Goal: Information Seeking & Learning: Learn about a topic

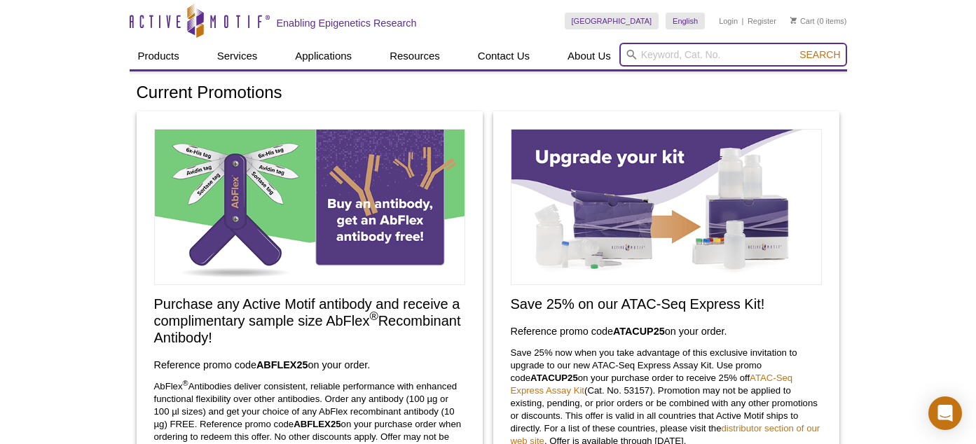
click at [685, 53] on input "search" at bounding box center [734, 55] width 228 height 24
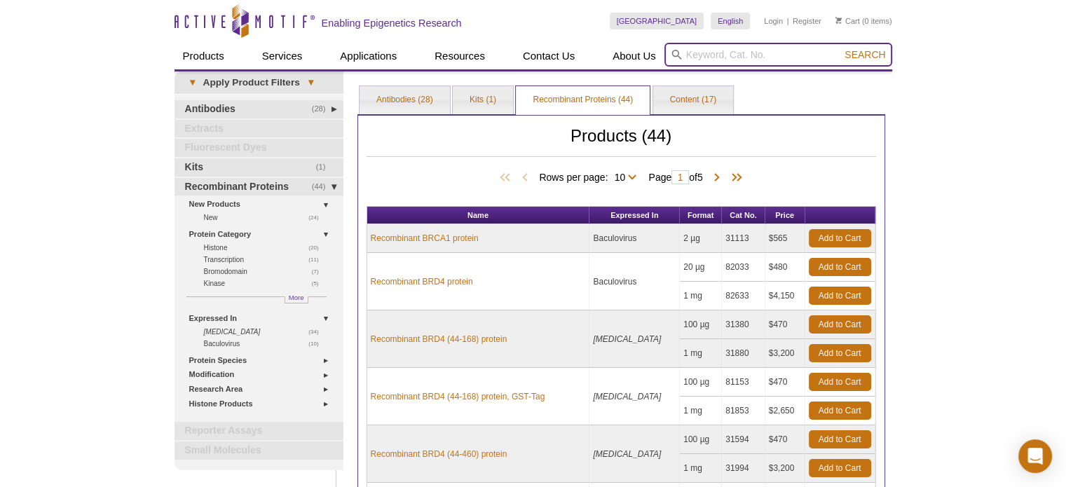
click at [735, 61] on input "search" at bounding box center [779, 55] width 228 height 24
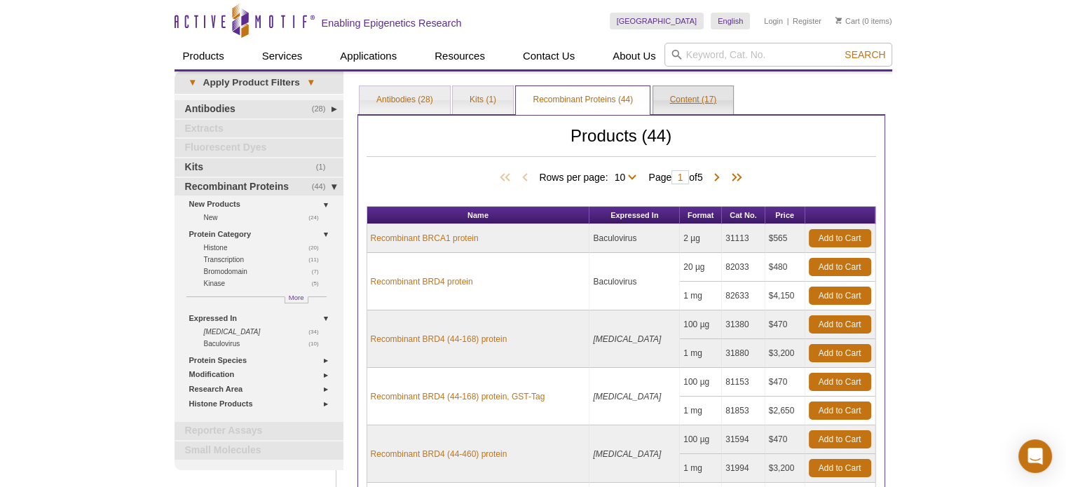
click at [690, 93] on link "Content (17)" at bounding box center [693, 100] width 81 height 28
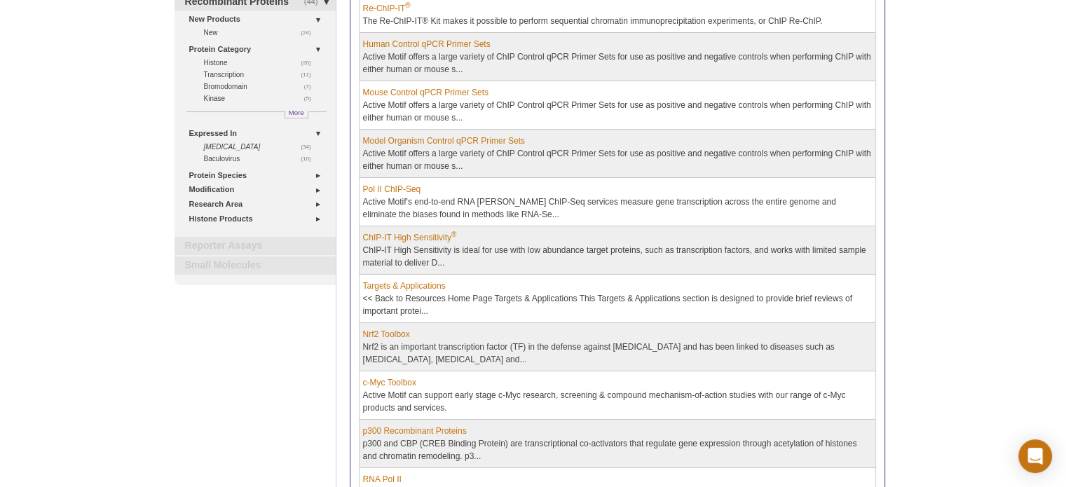
scroll to position [210, 0]
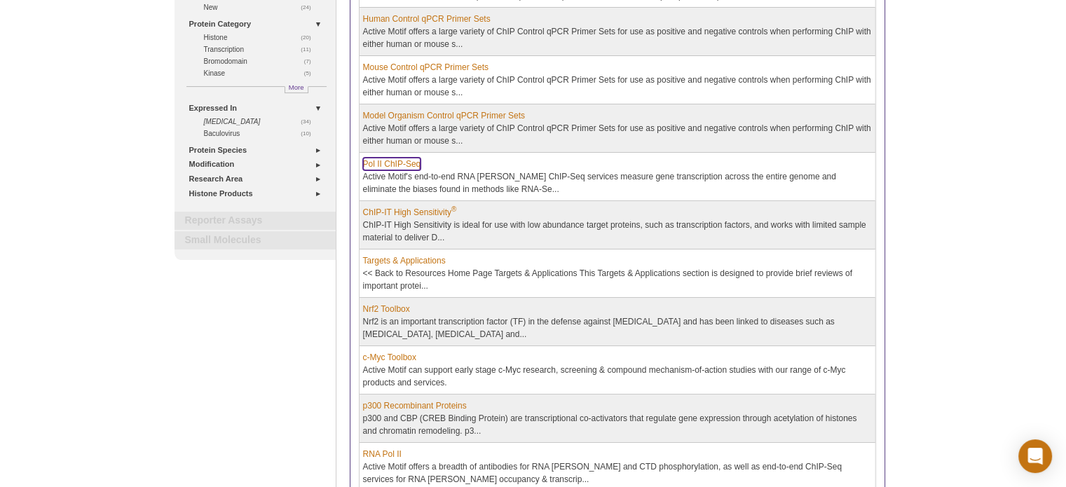
click at [413, 162] on link "Pol II ChIP-Seq" at bounding box center [392, 164] width 58 height 13
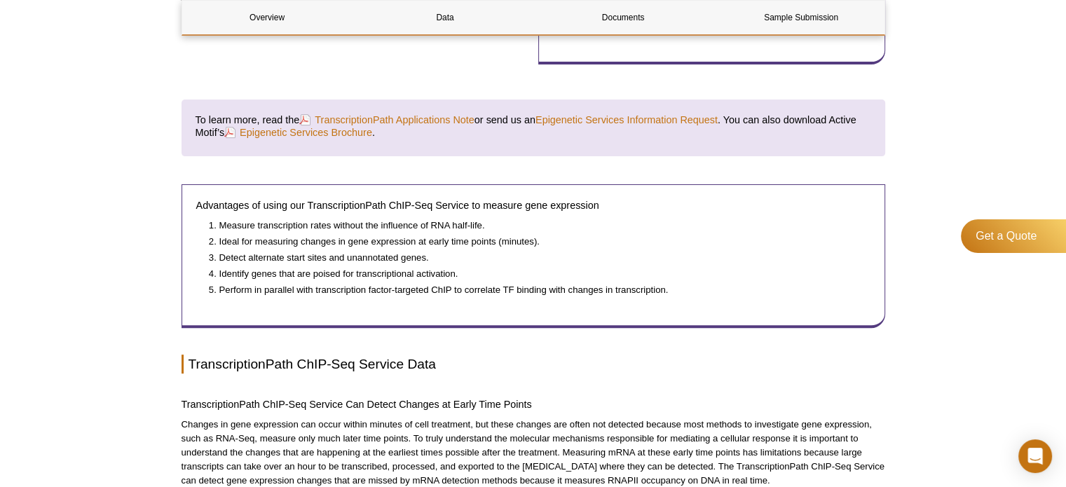
scroll to position [470, 0]
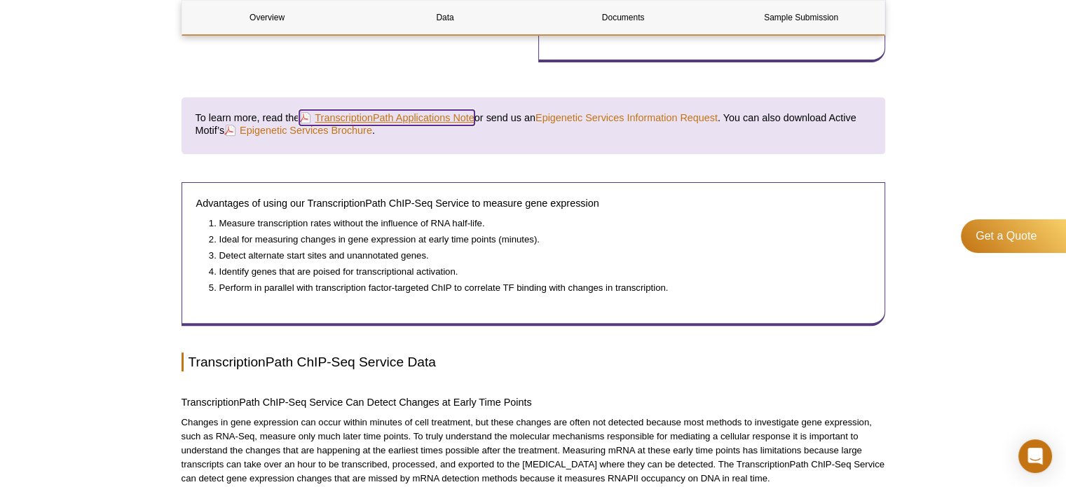
click at [437, 110] on link "TranscriptionPath Applications Note" at bounding box center [386, 117] width 175 height 15
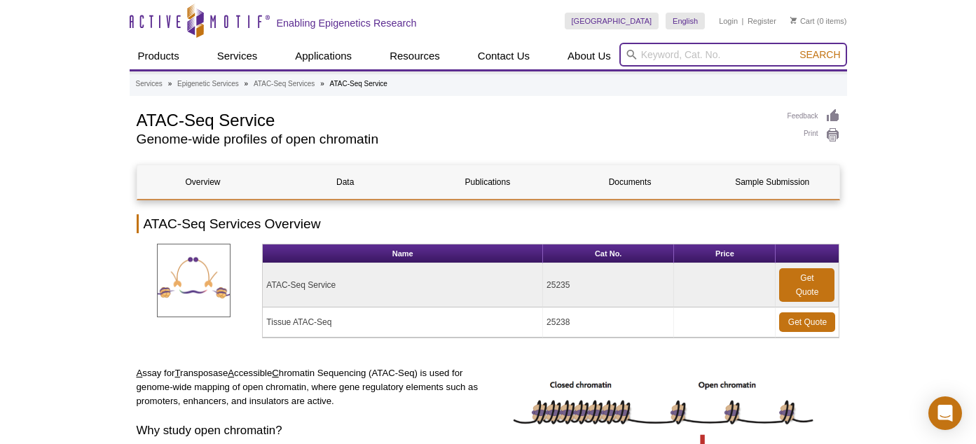
click at [681, 57] on input "search" at bounding box center [734, 55] width 228 height 24
paste input "53177"
type input "53177"
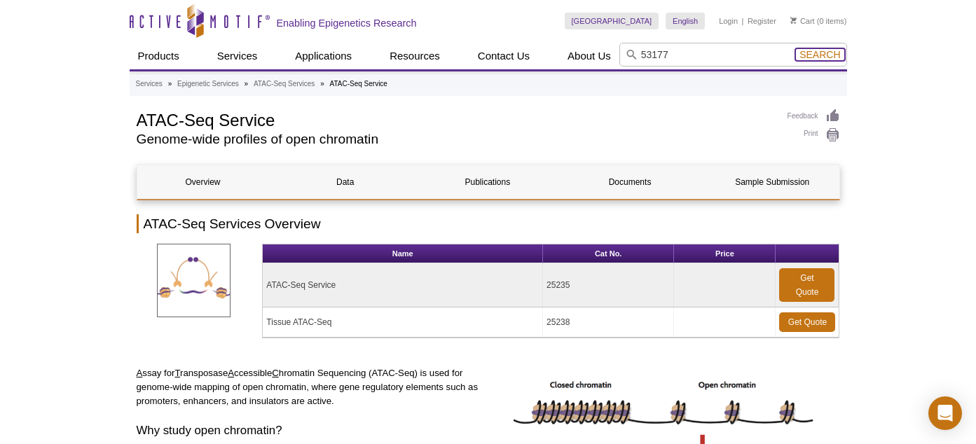
click at [812, 57] on span "Search" at bounding box center [820, 54] width 41 height 11
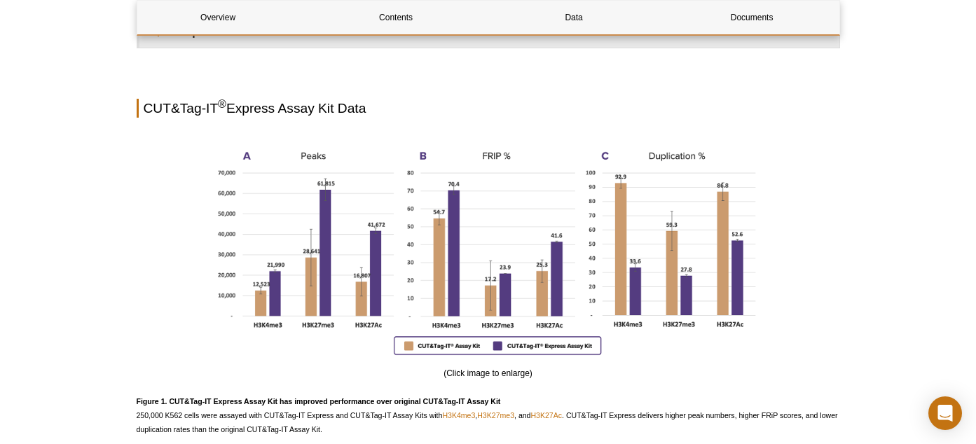
scroll to position [911, 0]
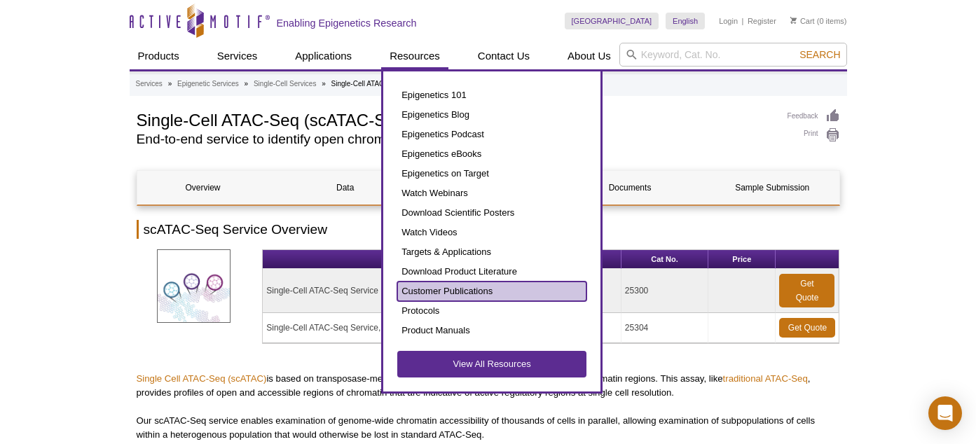
click at [463, 284] on link "Customer Publications" at bounding box center [491, 292] width 189 height 20
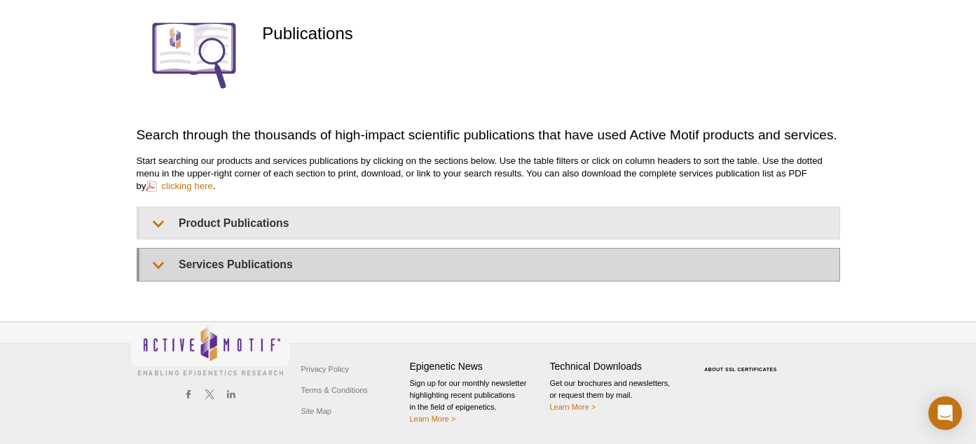
scroll to position [149, 0]
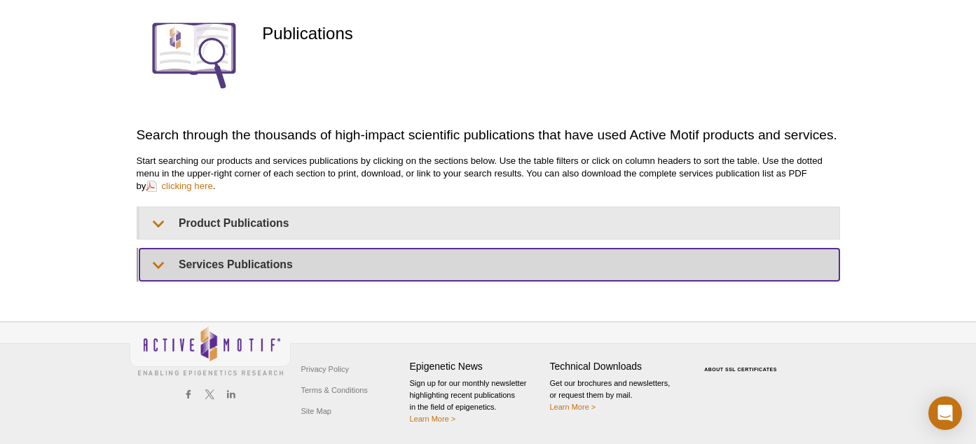
click at [163, 261] on summary "Services Publications" at bounding box center [489, 265] width 700 height 32
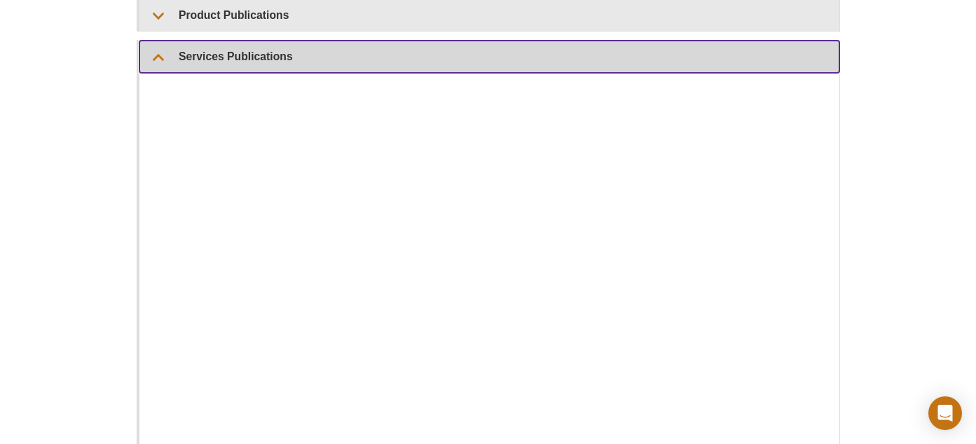
scroll to position [360, 0]
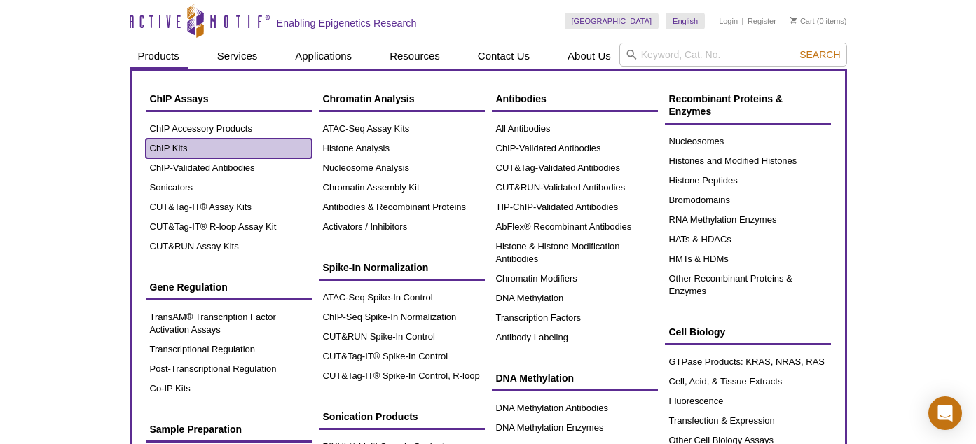
click at [190, 143] on link "ChIP Kits" at bounding box center [229, 149] width 166 height 20
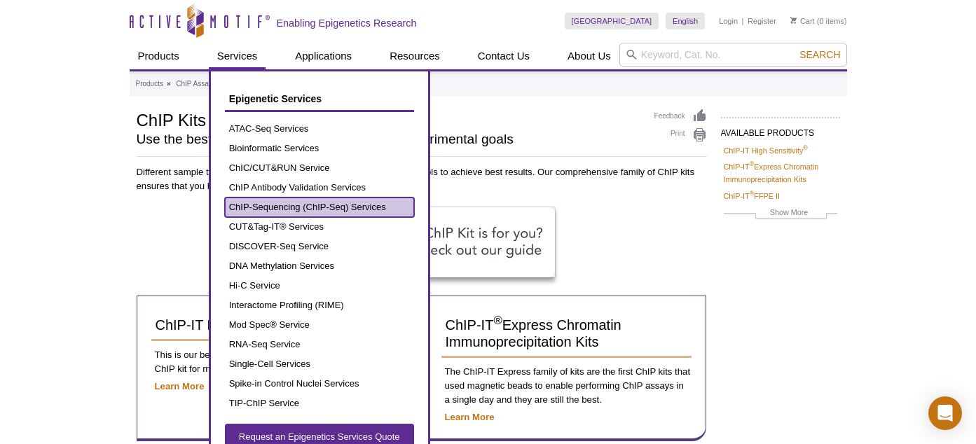
click at [285, 200] on link "ChIP-Sequencing (ChIP-Seq) Services" at bounding box center [319, 208] width 189 height 20
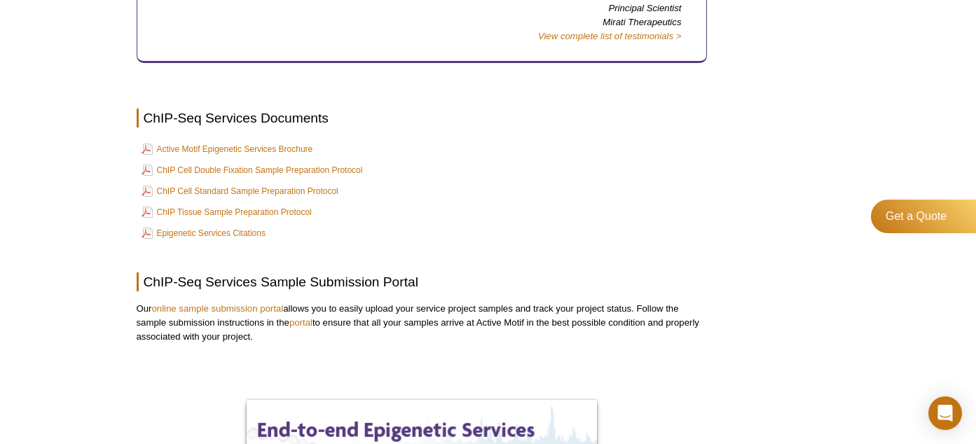
scroll to position [2453, 0]
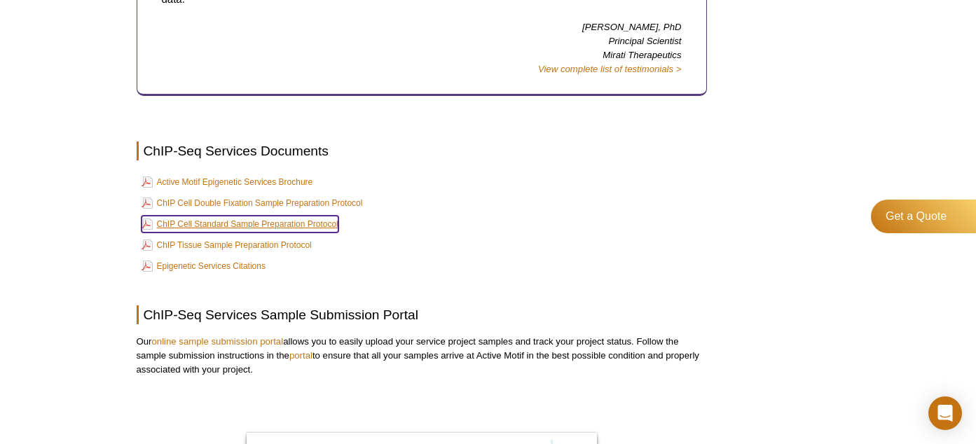
click at [247, 216] on link "ChIP Cell Standard Sample Preparation Protocol" at bounding box center [240, 224] width 197 height 17
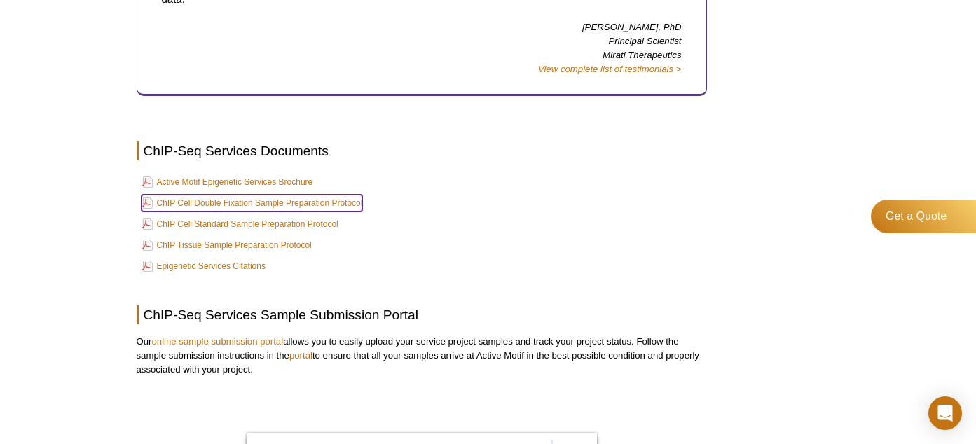
click at [301, 195] on link "ChIP Cell Double Fixation Sample Preparation Protocol" at bounding box center [253, 203] width 222 height 17
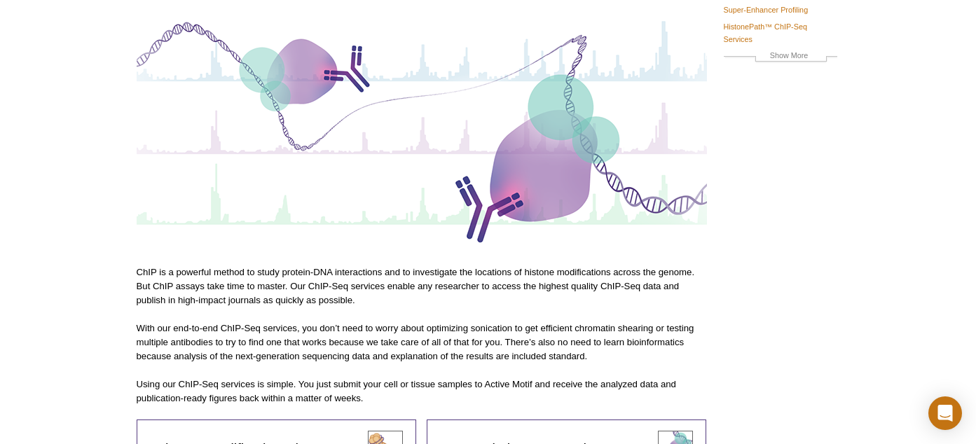
scroll to position [0, 0]
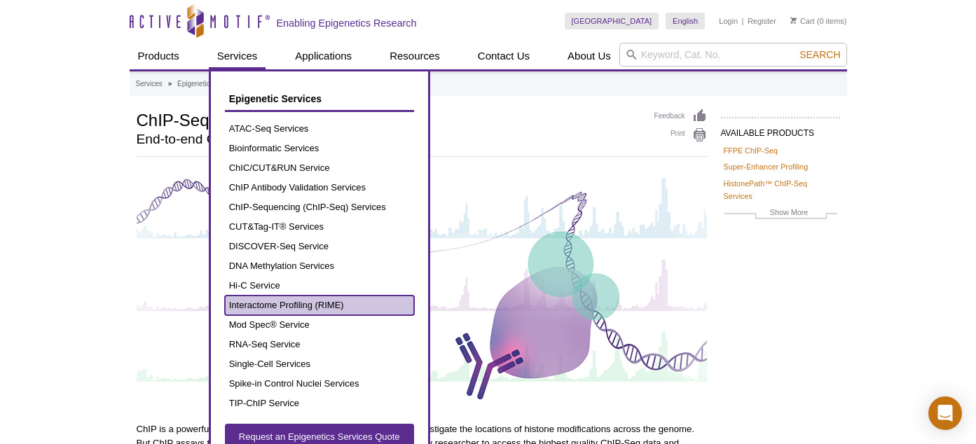
click at [310, 301] on link "Interactome Profiling (RIME)" at bounding box center [319, 306] width 189 height 20
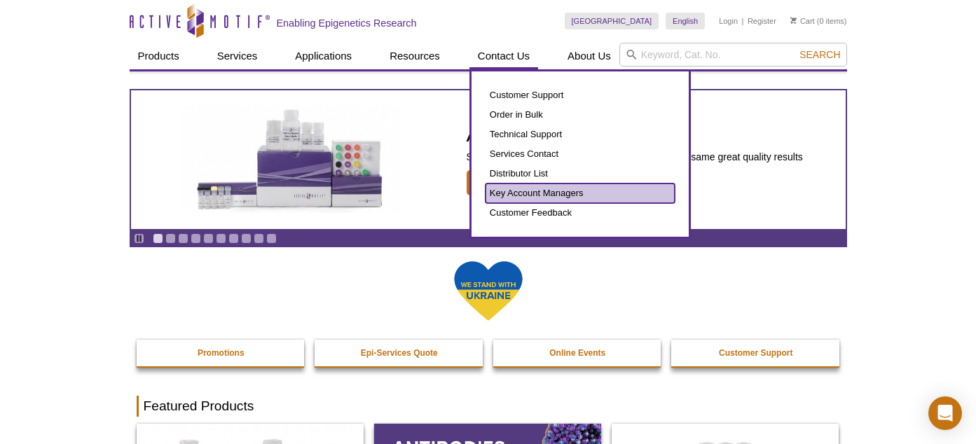
click at [529, 190] on link "Key Account Managers" at bounding box center [580, 194] width 189 height 20
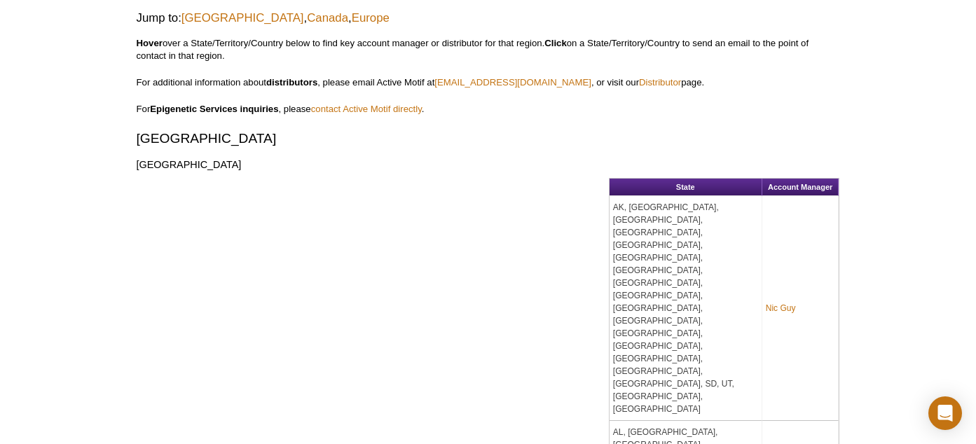
scroll to position [771, 0]
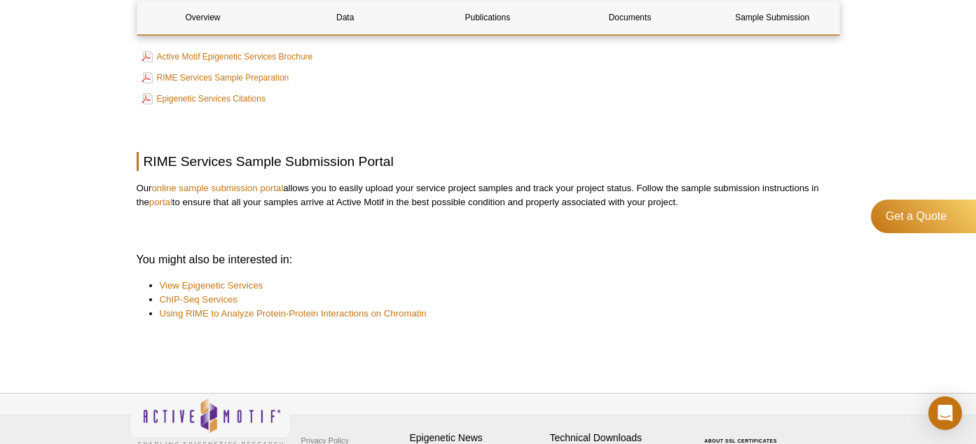
scroll to position [3189, 0]
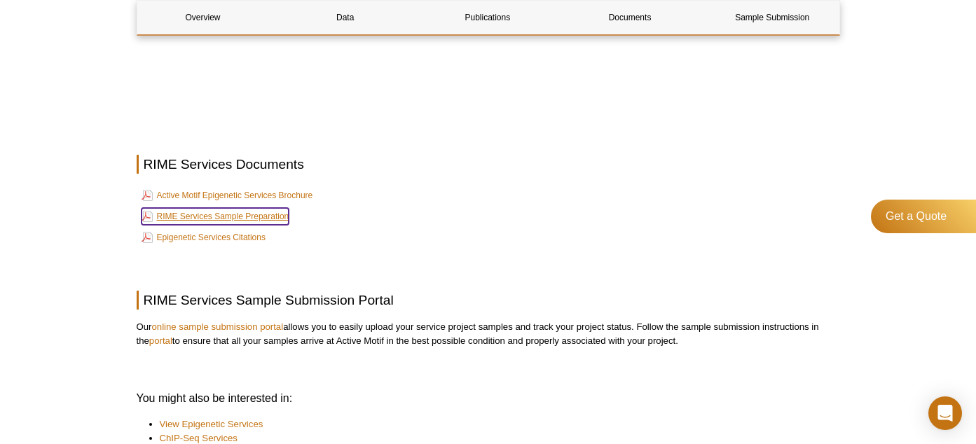
click at [267, 218] on link "RIME Services Sample Preparation" at bounding box center [216, 216] width 148 height 17
